Goal: Task Accomplishment & Management: Complete application form

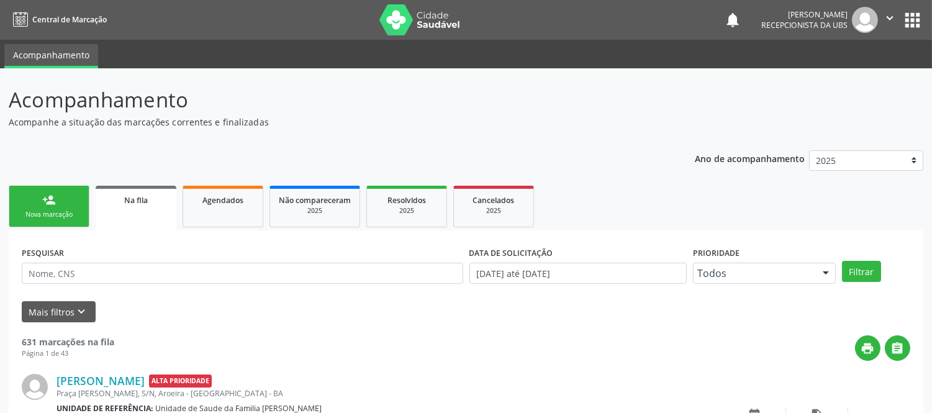
click at [39, 205] on link "person_add Nova marcação" at bounding box center [49, 207] width 81 height 42
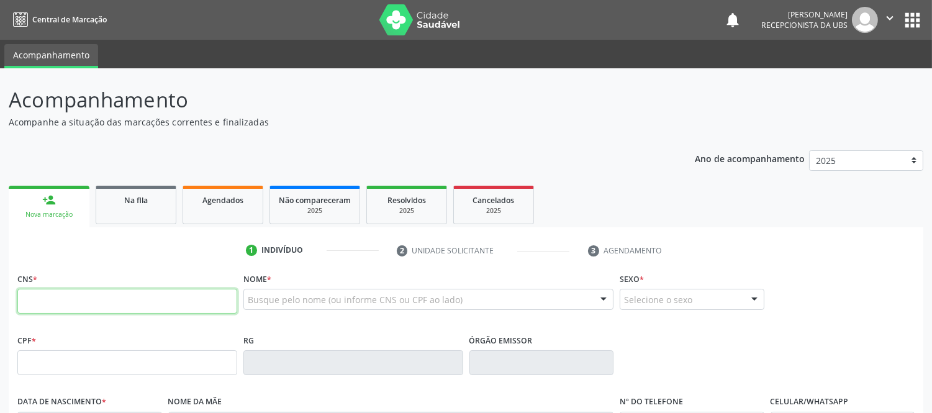
click at [95, 303] on input "text" at bounding box center [127, 301] width 220 height 25
type input "702 4010 5079 5226"
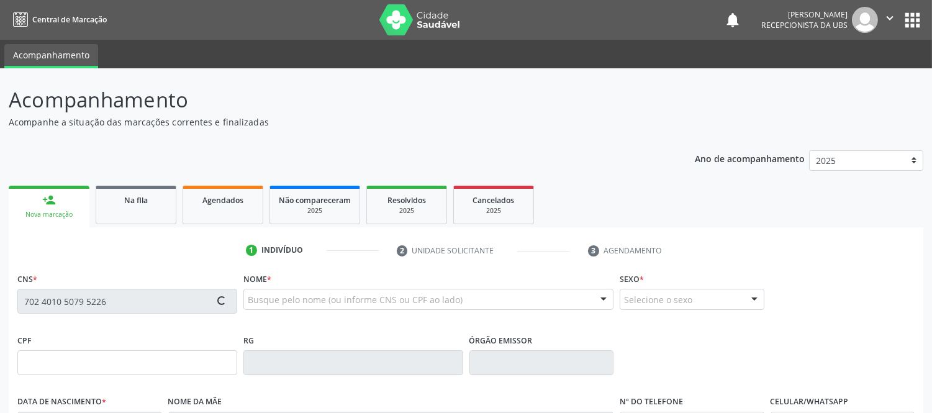
type input "040.920.255-05"
type input "[DATE]"
type input "[PERSON_NAME]"
type input "[PHONE_NUMBER]"
type input "077.984.325-82"
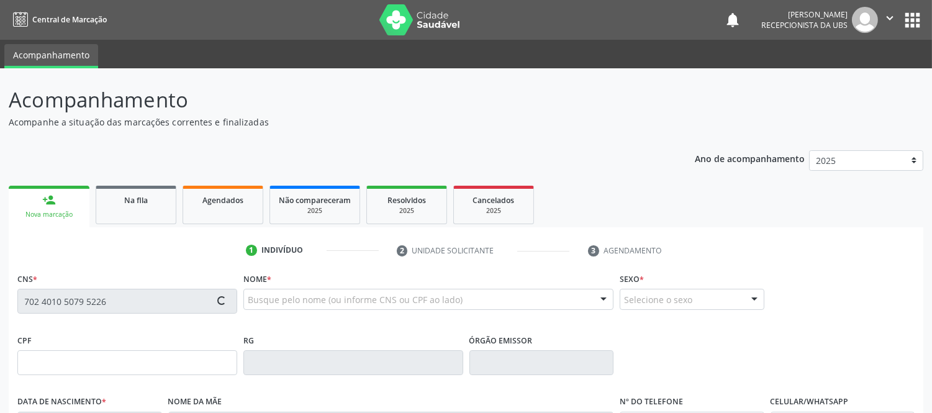
type input "S/N"
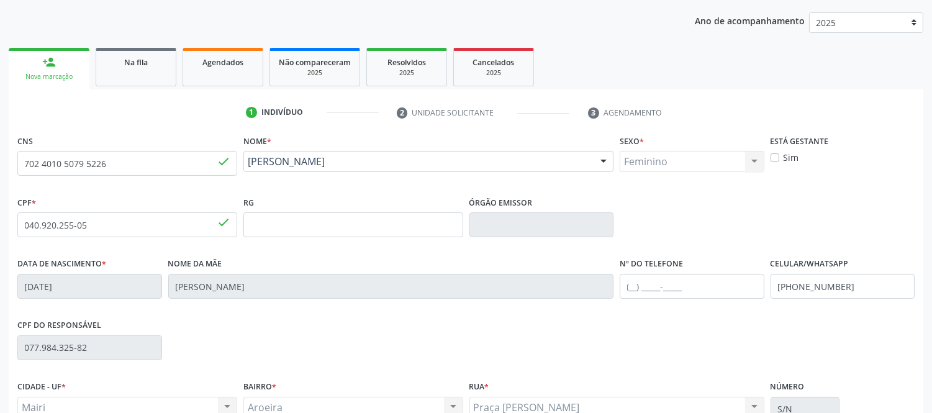
scroll to position [259, 0]
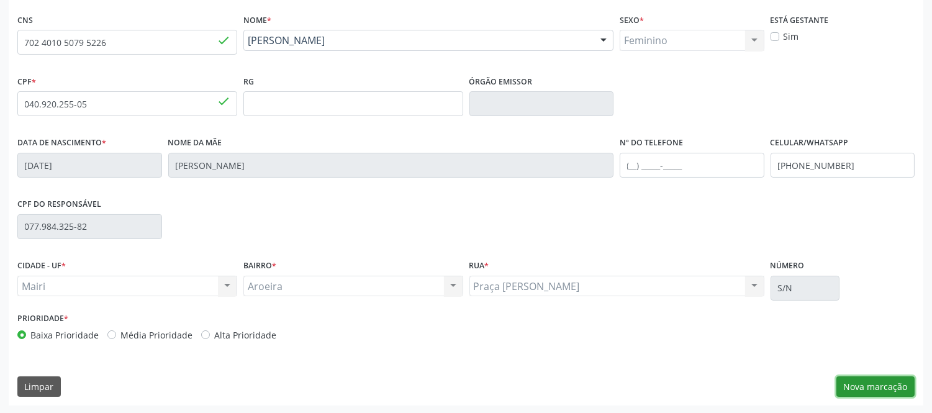
click at [890, 381] on button "Nova marcação" at bounding box center [875, 386] width 78 height 21
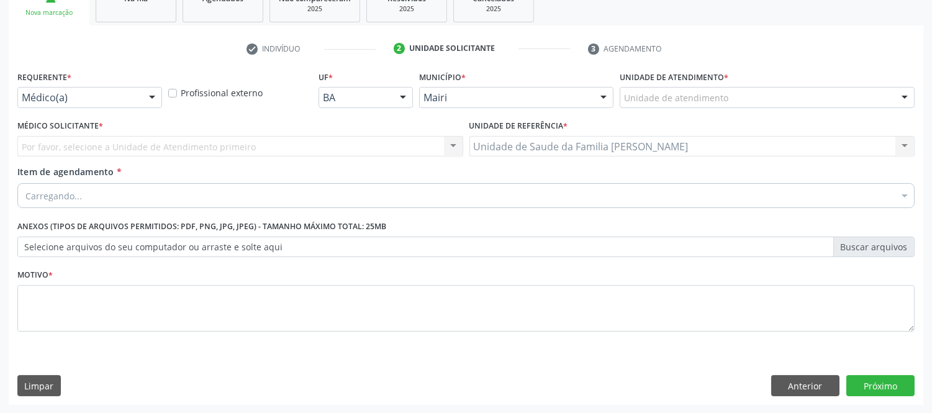
click at [904, 97] on div at bounding box center [904, 98] width 19 height 21
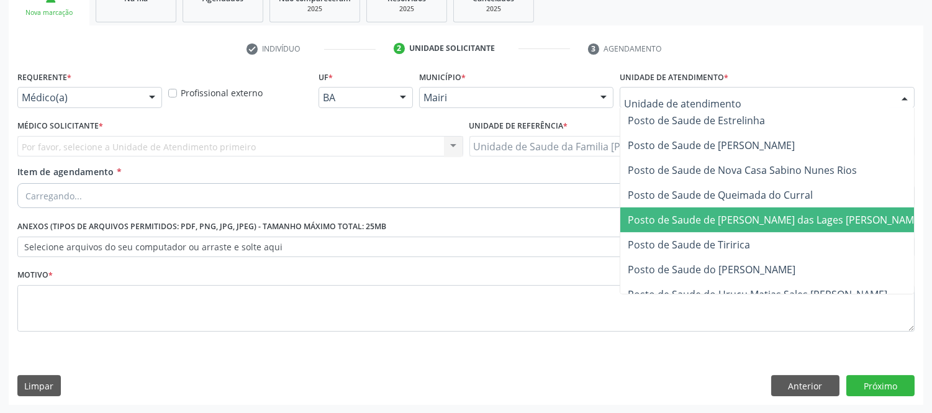
scroll to position [896, 0]
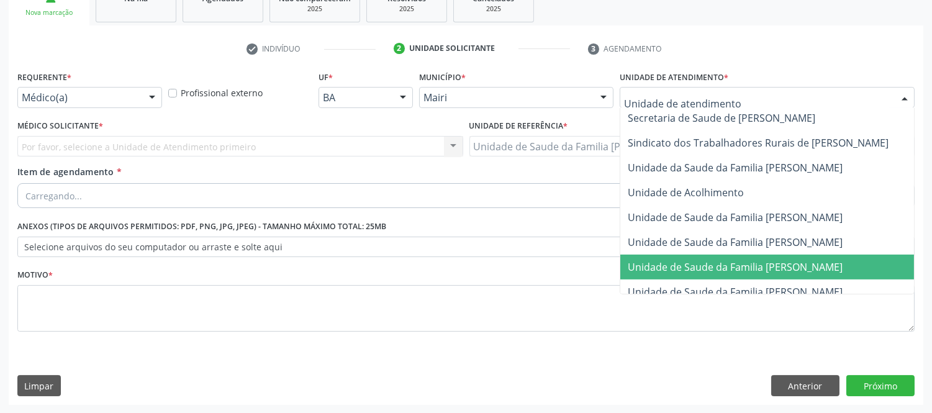
click at [842, 262] on span "Unidade de Saude da Familia [PERSON_NAME]" at bounding box center [734, 267] width 215 height 14
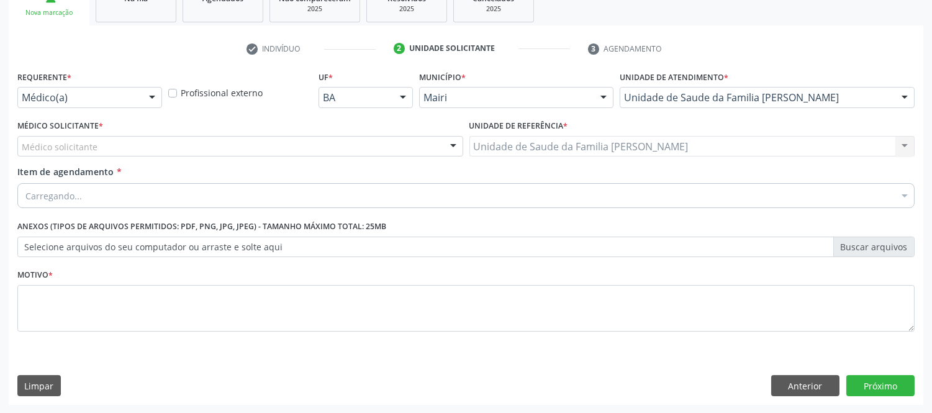
click at [246, 137] on div "Médico solicitante" at bounding box center [240, 146] width 446 height 21
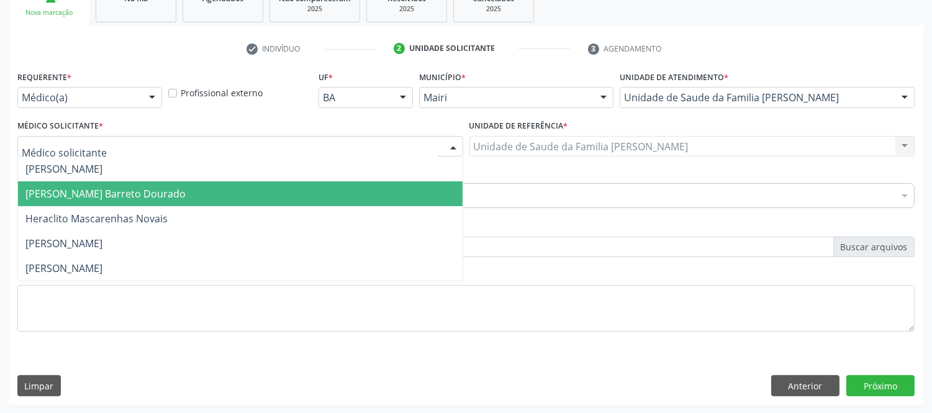
click at [109, 183] on span "[PERSON_NAME] Barreto Dourado" at bounding box center [240, 193] width 444 height 25
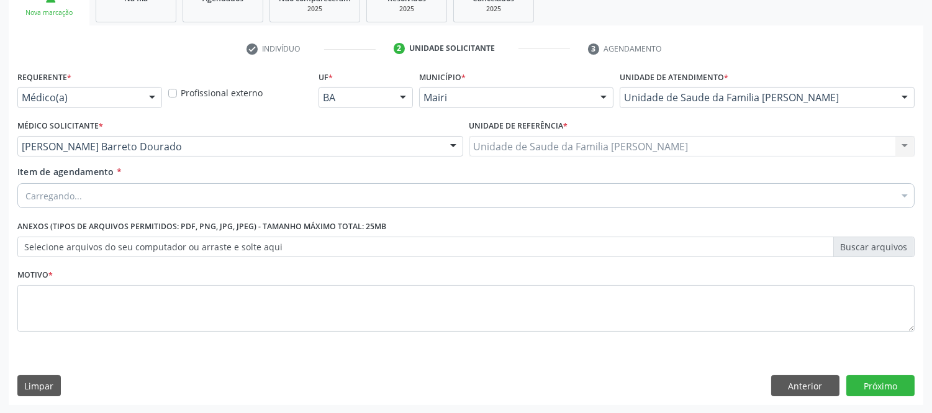
click at [109, 200] on div "Carregando..." at bounding box center [465, 195] width 897 height 25
type input "#"
click at [125, 195] on input "#" at bounding box center [459, 195] width 868 height 25
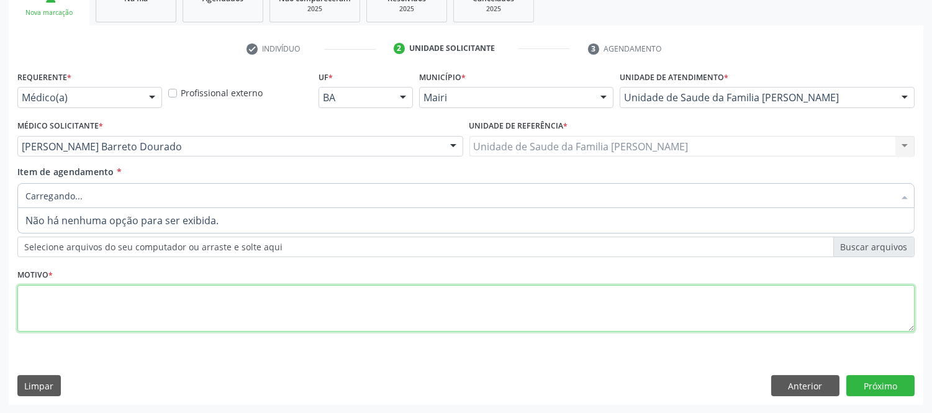
click at [148, 305] on textarea at bounding box center [465, 308] width 897 height 47
click at [150, 304] on textarea at bounding box center [465, 308] width 897 height 47
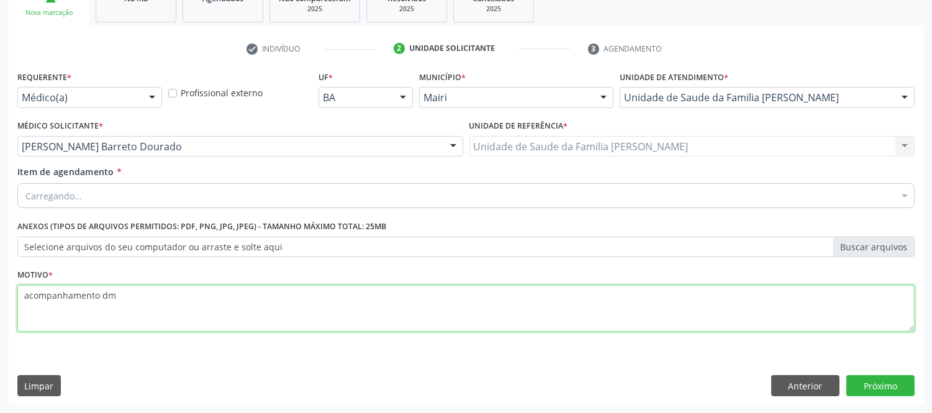
type textarea "acompanhamento dm"
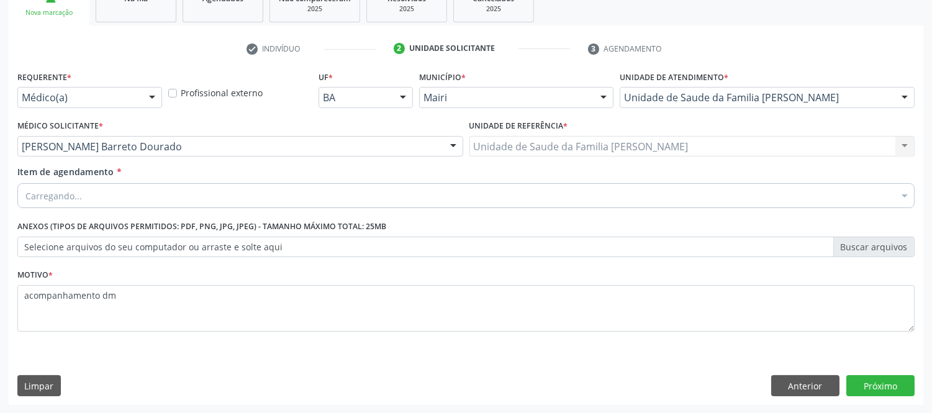
click at [284, 199] on div "Carregando..." at bounding box center [465, 195] width 897 height 25
click at [294, 202] on input "Item de agendamento *" at bounding box center [459, 195] width 868 height 25
click at [176, 195] on input "Item de agendamento *" at bounding box center [459, 195] width 868 height 25
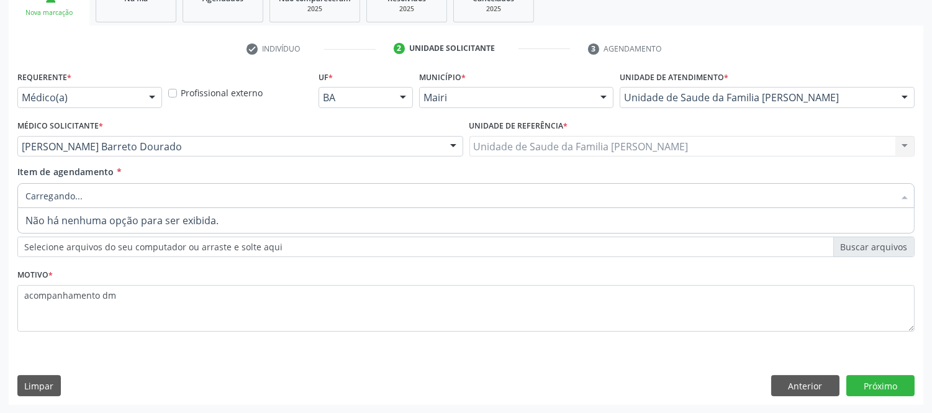
click at [176, 195] on input "Item de agendamento *" at bounding box center [459, 195] width 868 height 25
click at [190, 196] on input "Item de agendamento *" at bounding box center [459, 195] width 868 height 25
click at [243, 189] on input "Item de agendamento *" at bounding box center [459, 195] width 868 height 25
click at [256, 201] on input "Item de agendamento *" at bounding box center [459, 195] width 868 height 25
type input "#"
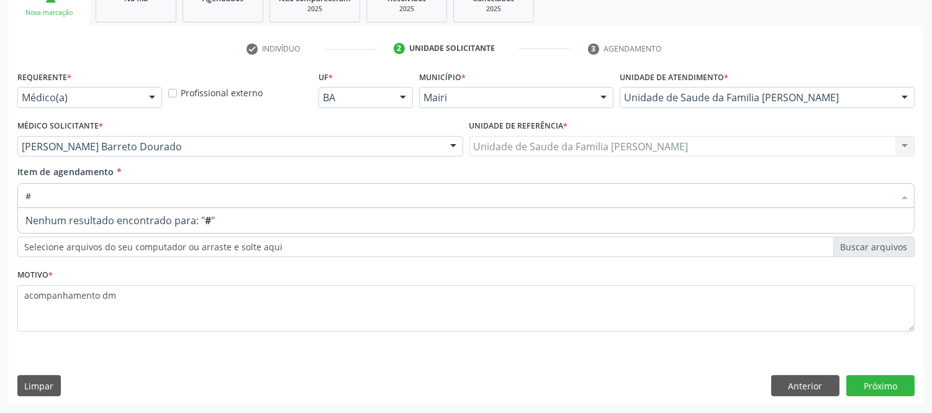
click at [327, 205] on input "#" at bounding box center [459, 195] width 868 height 25
click at [336, 202] on input "Item de agendamento *" at bounding box center [459, 195] width 868 height 25
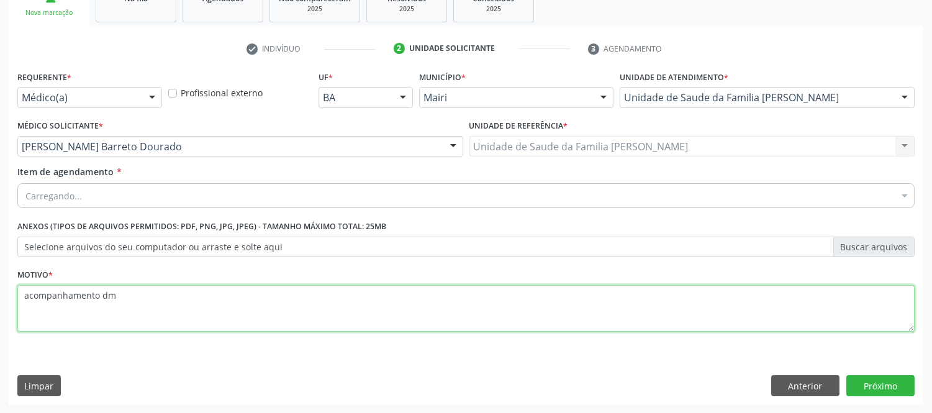
click at [298, 288] on textarea "acompanhamento dm" at bounding box center [465, 308] width 897 height 47
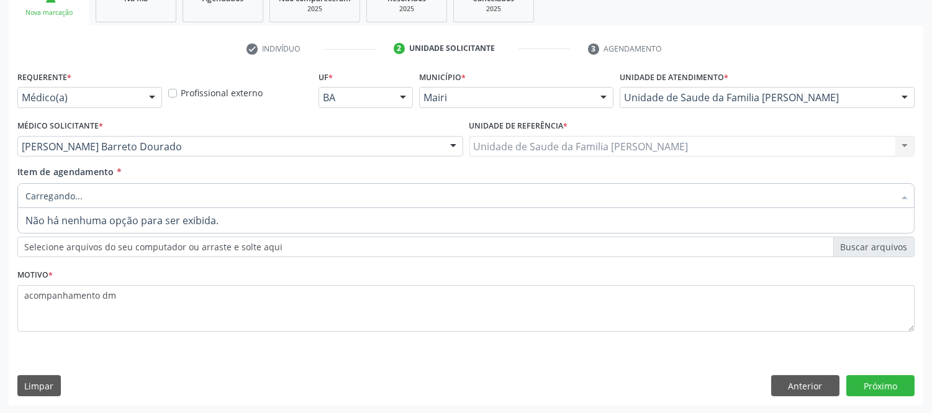
click at [281, 194] on div at bounding box center [465, 195] width 897 height 25
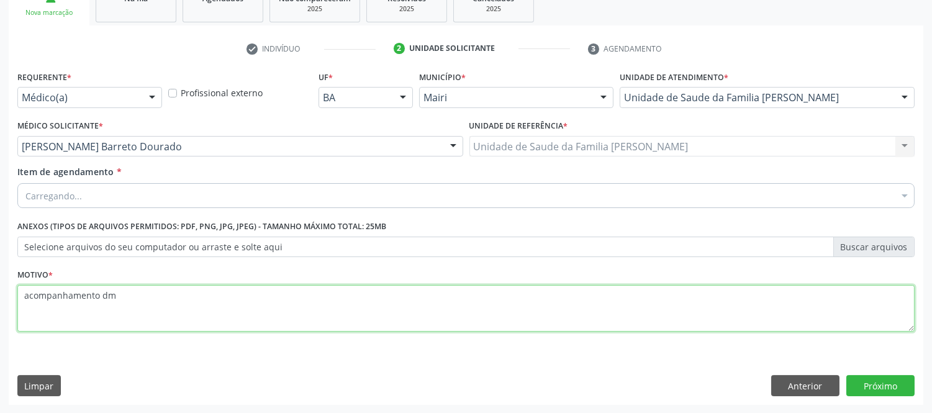
click at [324, 309] on textarea "acompanhamento dm" at bounding box center [465, 308] width 897 height 47
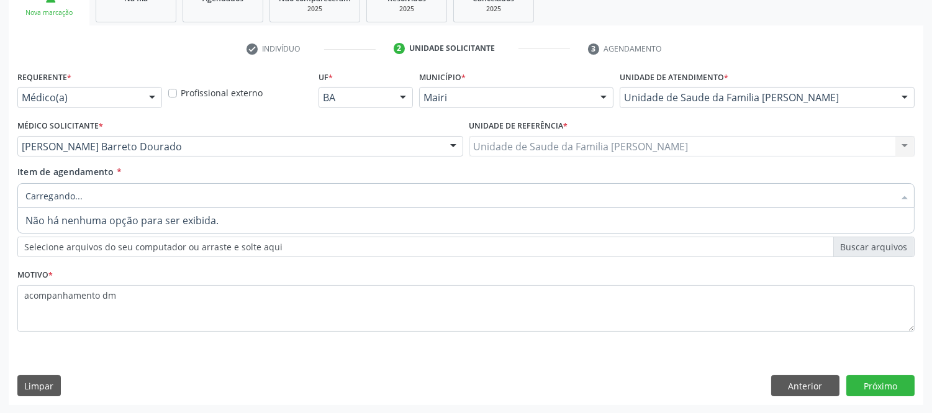
click at [569, 196] on div at bounding box center [465, 195] width 897 height 25
type input "@"
type input "#"
click at [373, 216] on span "Nenhum resultado encontrado para: " # "" at bounding box center [466, 220] width 896 height 25
click at [88, 195] on div at bounding box center [465, 195] width 897 height 25
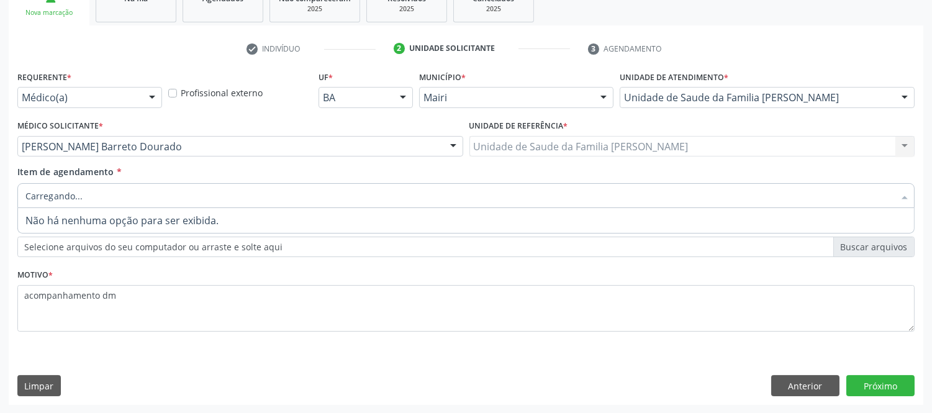
click at [88, 195] on input "Item de agendamento *" at bounding box center [459, 195] width 868 height 25
click at [528, 221] on div "Anexos (Tipos de arquivos permitidos: PDF, PNG, JPG, JPEG) - Tamanho máximo tot…" at bounding box center [465, 237] width 897 height 40
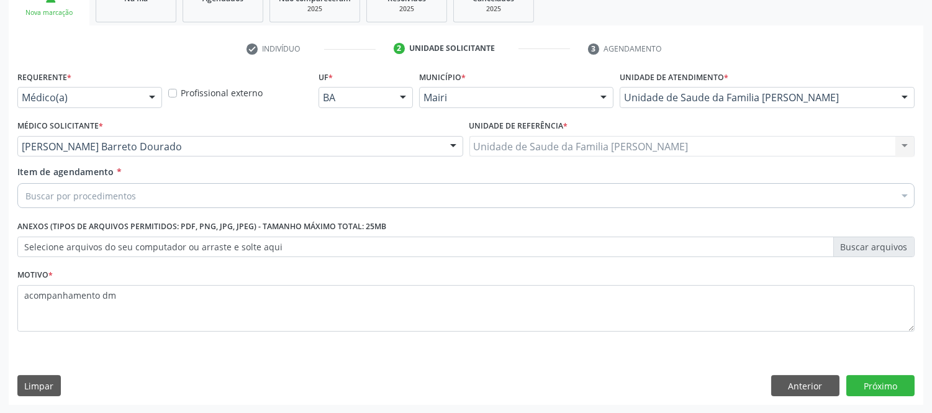
drag, startPoint x: 542, startPoint y: 236, endPoint x: 511, endPoint y: 194, distance: 52.4
click at [517, 188] on div "Buscar por procedimentos" at bounding box center [465, 195] width 897 height 25
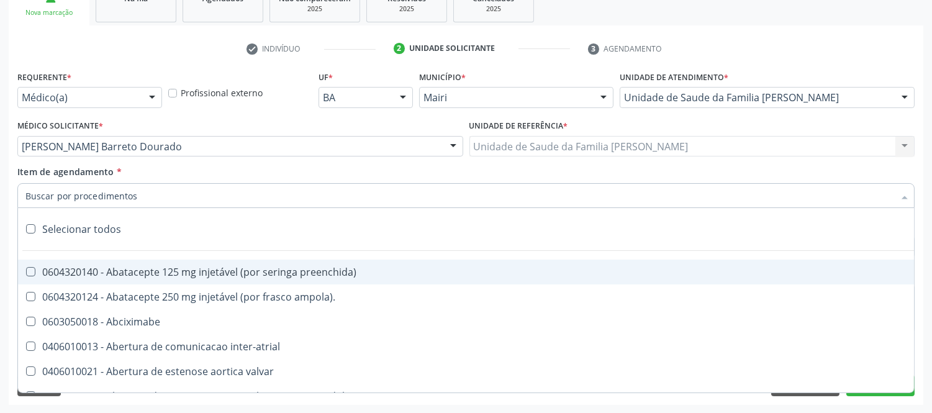
click at [511, 194] on input "Item de agendamento *" at bounding box center [459, 195] width 868 height 25
type input "#"
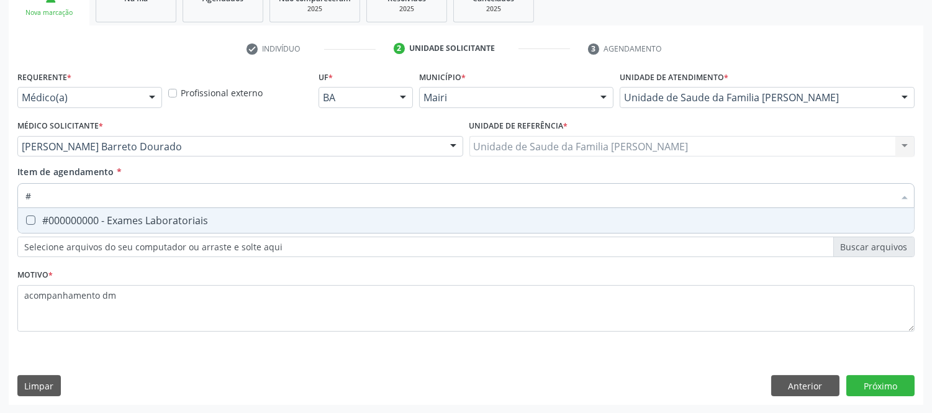
click at [447, 210] on span "#000000000 - Exames Laboratoriais" at bounding box center [466, 220] width 896 height 25
checkbox Laboratoriais "true"
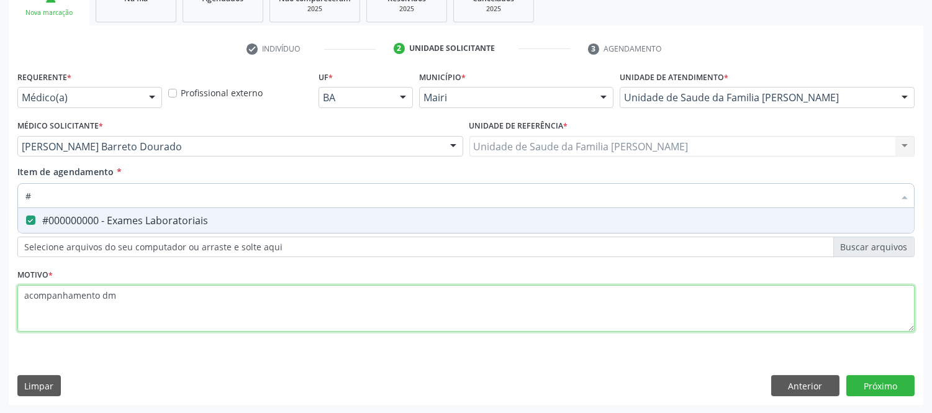
click at [362, 292] on div "Requerente * Médico(a) Médico(a) Enfermeiro(a) Paciente Nenhum resultado encont…" at bounding box center [465, 208] width 897 height 281
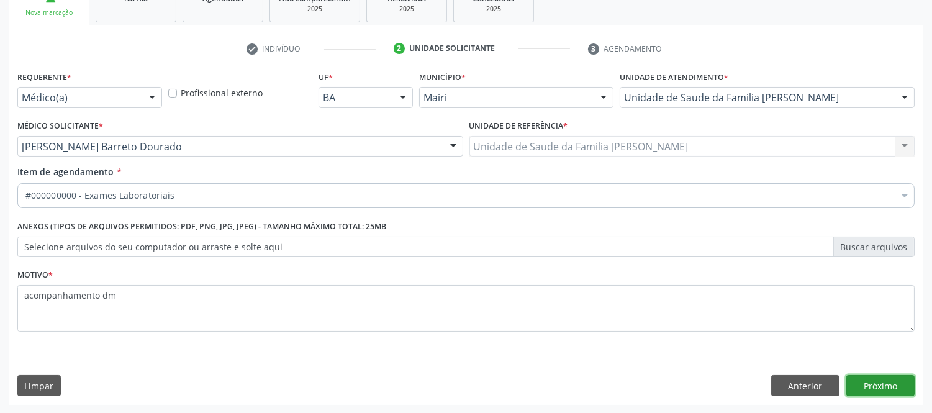
click at [904, 380] on button "Próximo" at bounding box center [880, 385] width 68 height 21
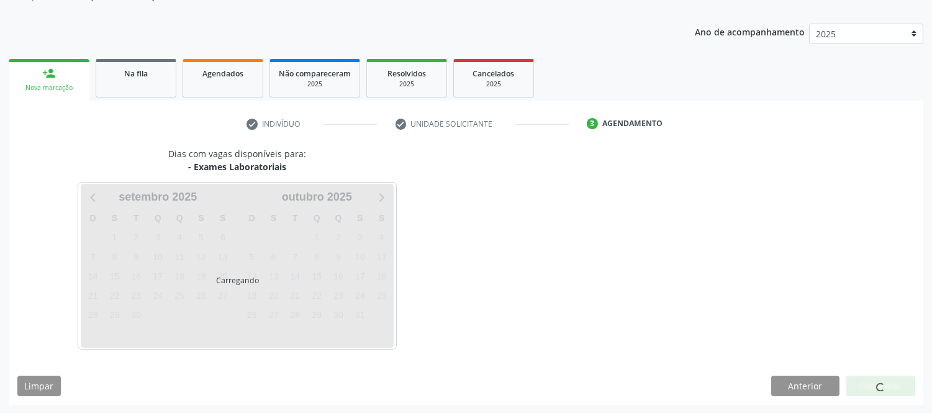
scroll to position [163, 0]
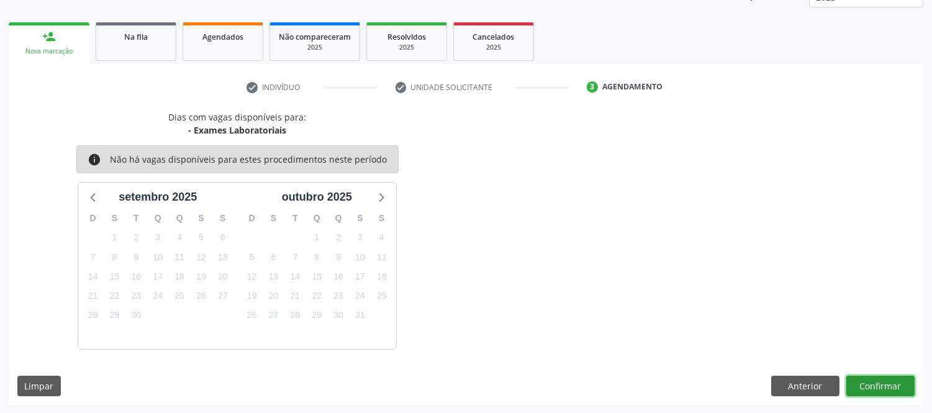
click at [876, 379] on button "Confirmar" at bounding box center [880, 385] width 68 height 21
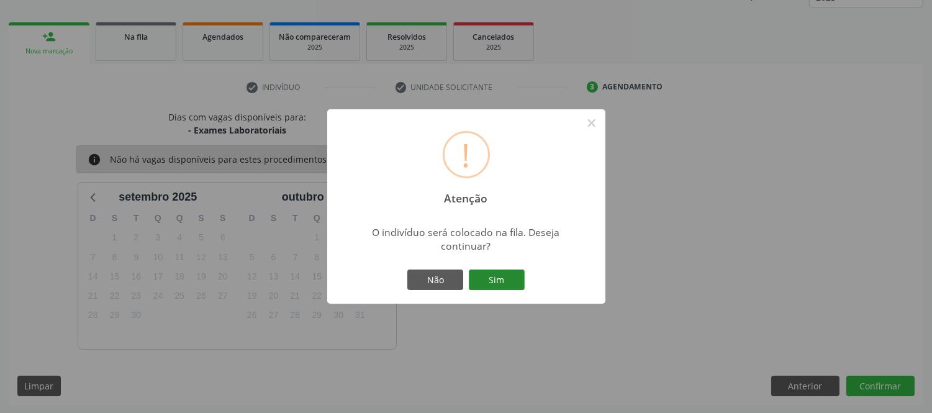
click at [500, 274] on button "Sim" at bounding box center [497, 279] width 56 height 21
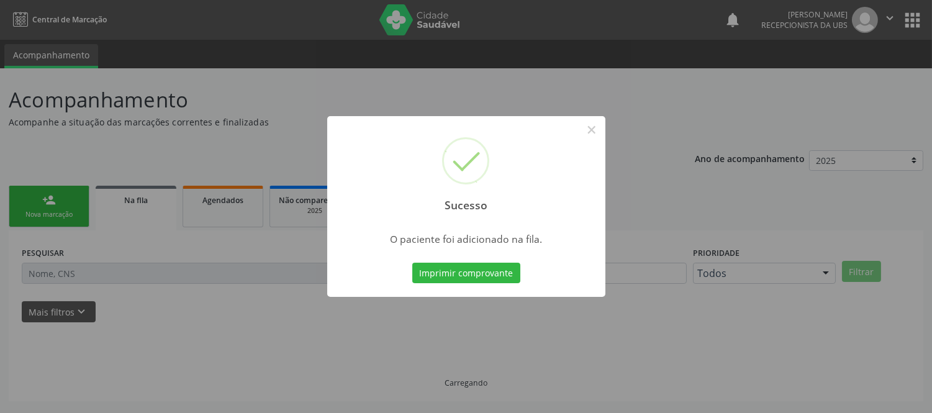
scroll to position [0, 0]
click at [493, 276] on button "Imprimir comprovante" at bounding box center [466, 273] width 108 height 21
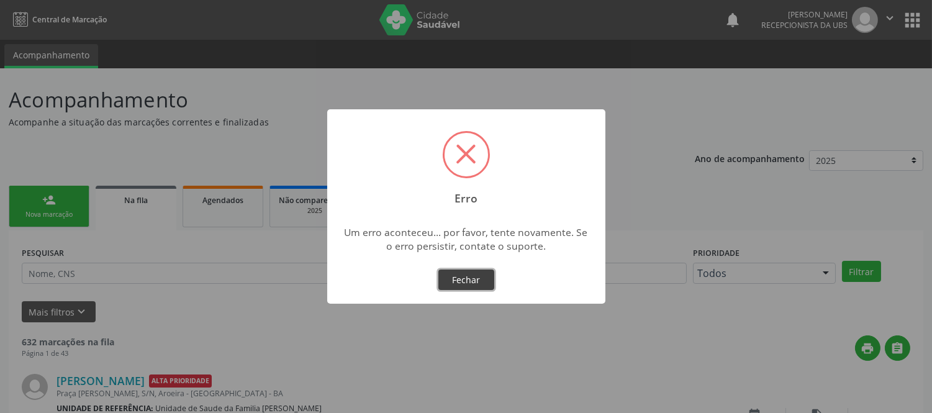
click at [474, 284] on button "Fechar" at bounding box center [466, 279] width 56 height 21
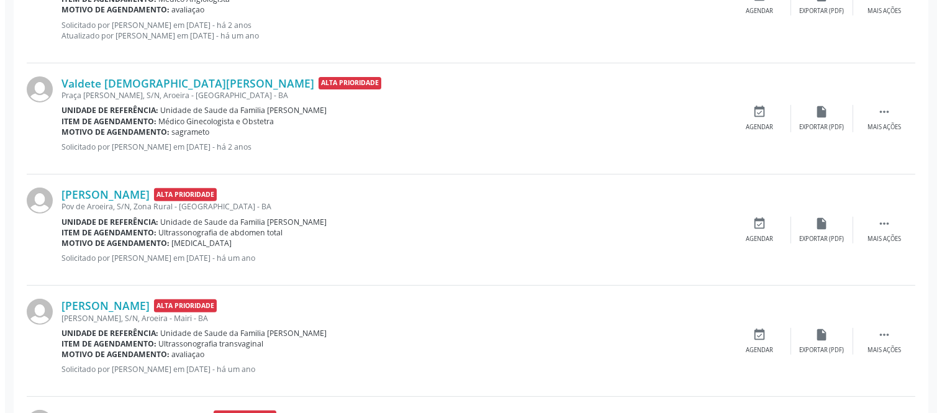
scroll to position [1034, 0]
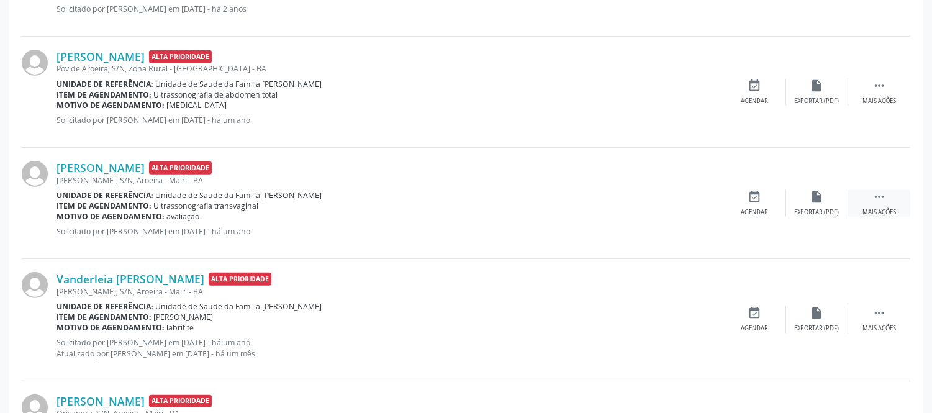
click at [870, 196] on div " Mais ações" at bounding box center [879, 203] width 62 height 27
click at [751, 196] on icon "cancel" at bounding box center [755, 197] width 14 height 14
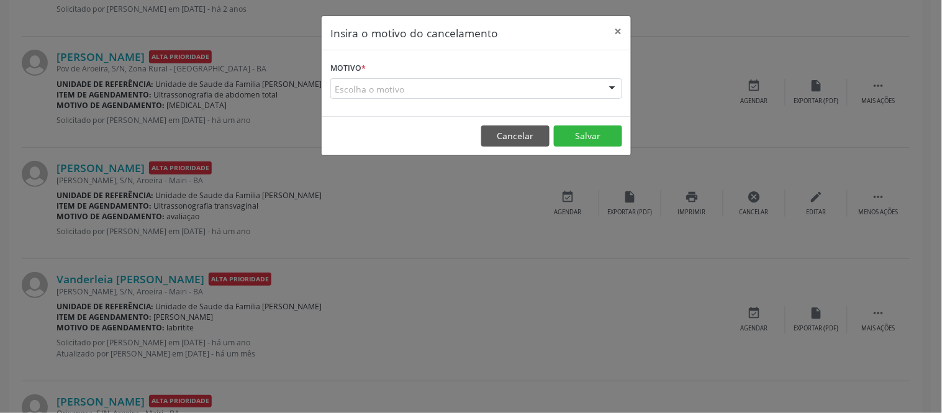
click at [520, 83] on div "Escolha o motivo" at bounding box center [476, 88] width 292 height 21
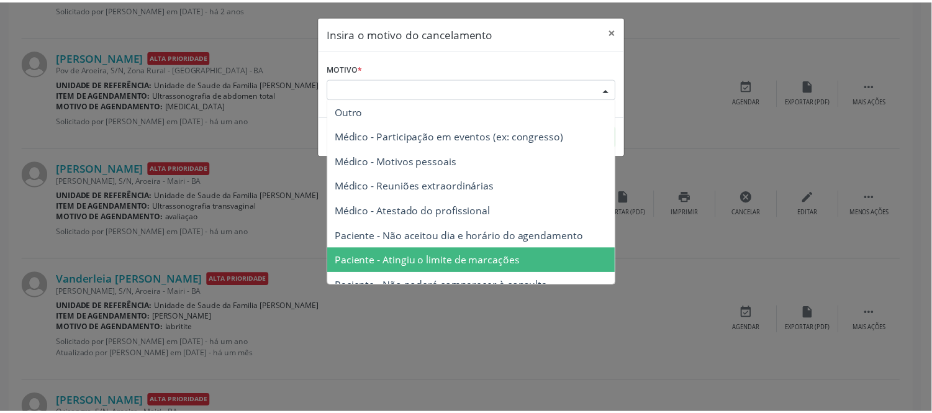
scroll to position [63, 0]
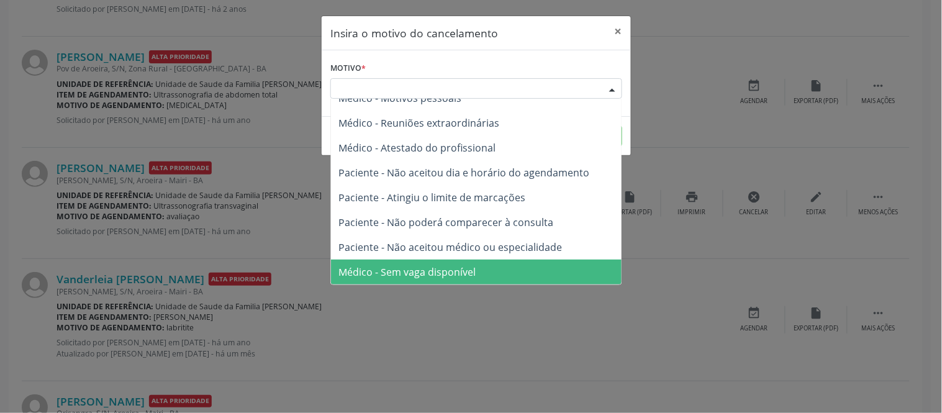
click at [539, 331] on div "Insira o motivo do cancelamento × Motivo * Escolha o motivo Outro Médico - Part…" at bounding box center [471, 206] width 942 height 413
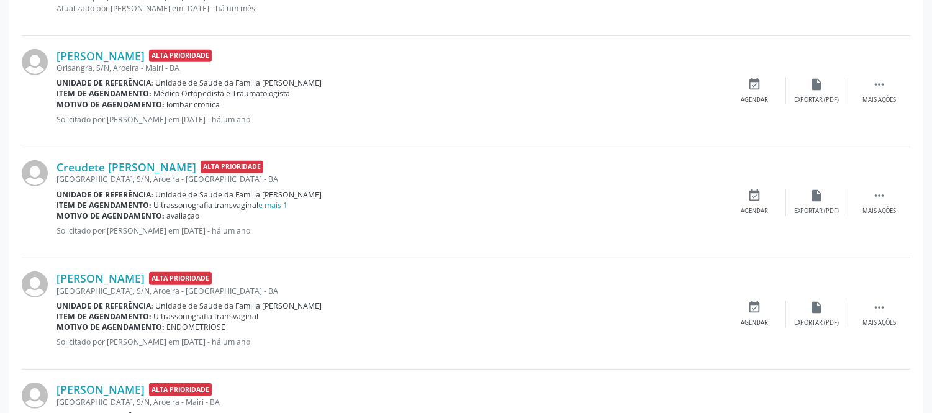
scroll to position [1586, 0]
